Goal: Task Accomplishment & Management: Manage account settings

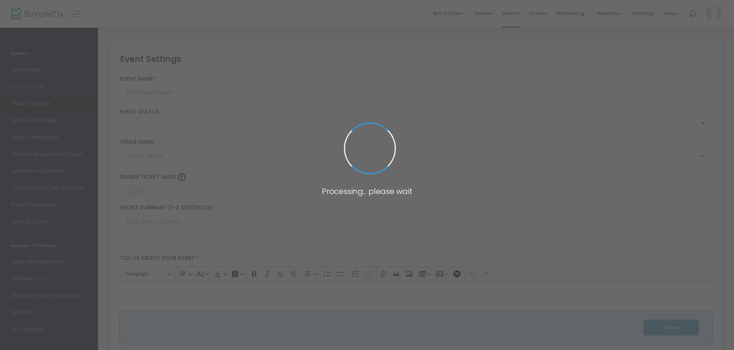
type input "6th Annual Hinsdale Wine Walk"
type textarea "The annual Hinsdale Wine Walk is back again and we can't wait to see you out th…"
type input "Buy Tickets"
type input "Downtown [GEOGRAPHIC_DATA]"
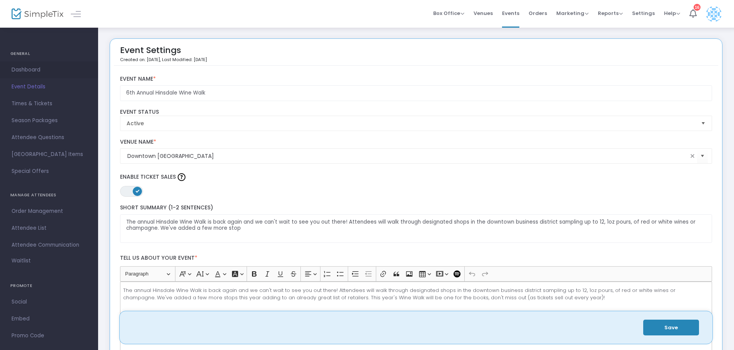
click at [30, 69] on span "Dashboard" at bounding box center [49, 70] width 75 height 10
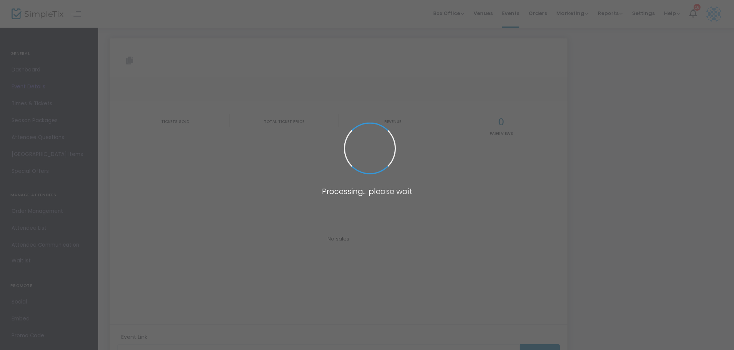
type input "[URL][DOMAIN_NAME]"
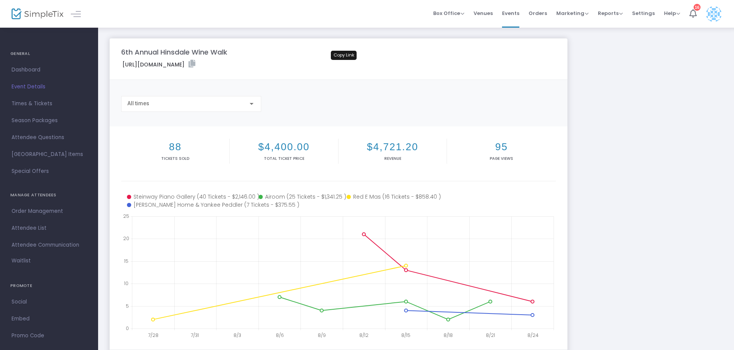
click at [195, 61] on icon at bounding box center [191, 64] width 7 height 8
